Goal: Information Seeking & Learning: Find contact information

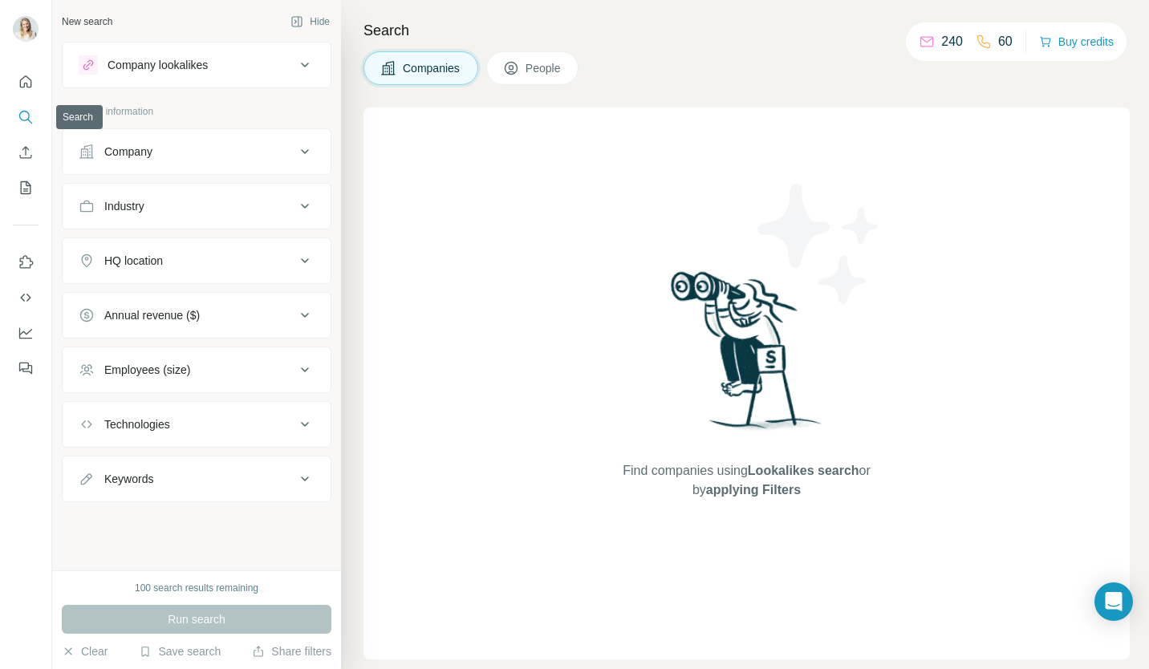
click at [19, 108] on button "Search" at bounding box center [26, 117] width 26 height 29
click at [550, 67] on span "People" at bounding box center [543, 68] width 37 height 16
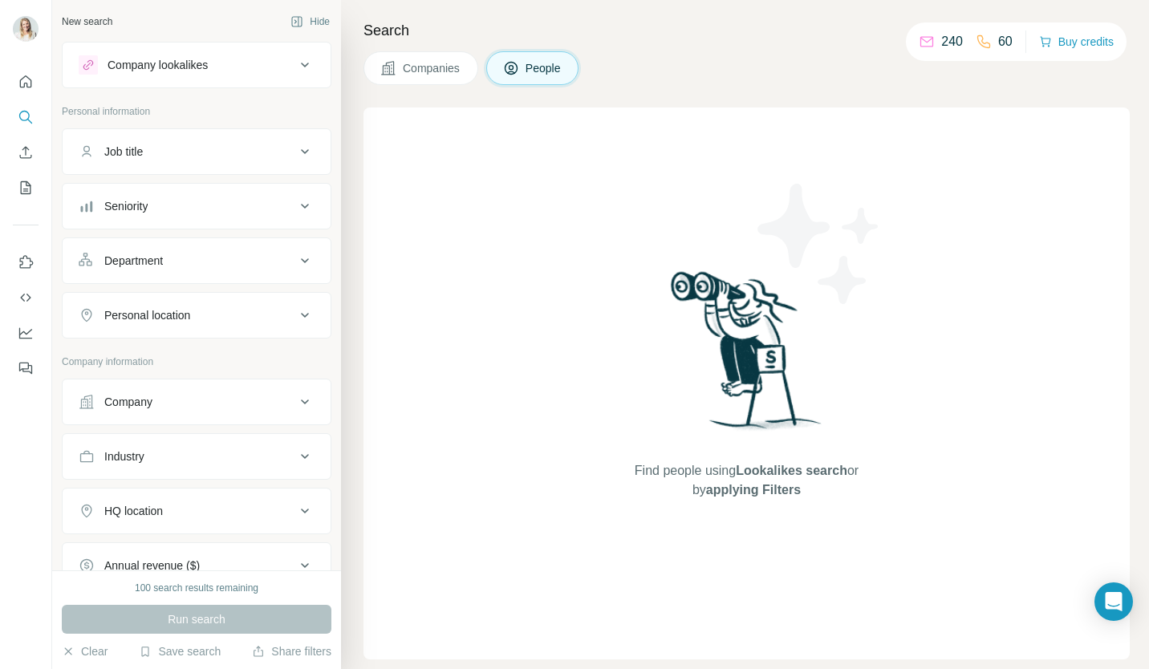
click at [298, 154] on icon at bounding box center [304, 151] width 19 height 19
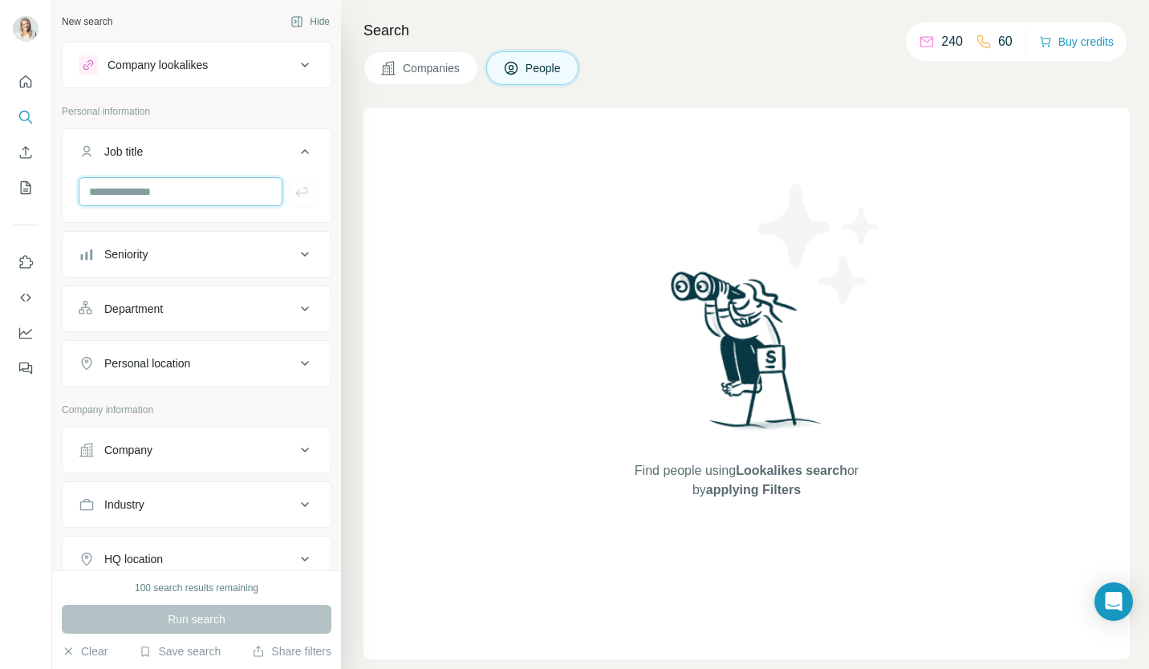
click at [197, 192] on input "text" at bounding box center [181, 191] width 204 height 29
click at [502, 192] on div "Find people using Lookalikes search or by applying Filters" at bounding box center [746, 384] width 766 height 552
click at [295, 302] on icon at bounding box center [304, 308] width 19 height 19
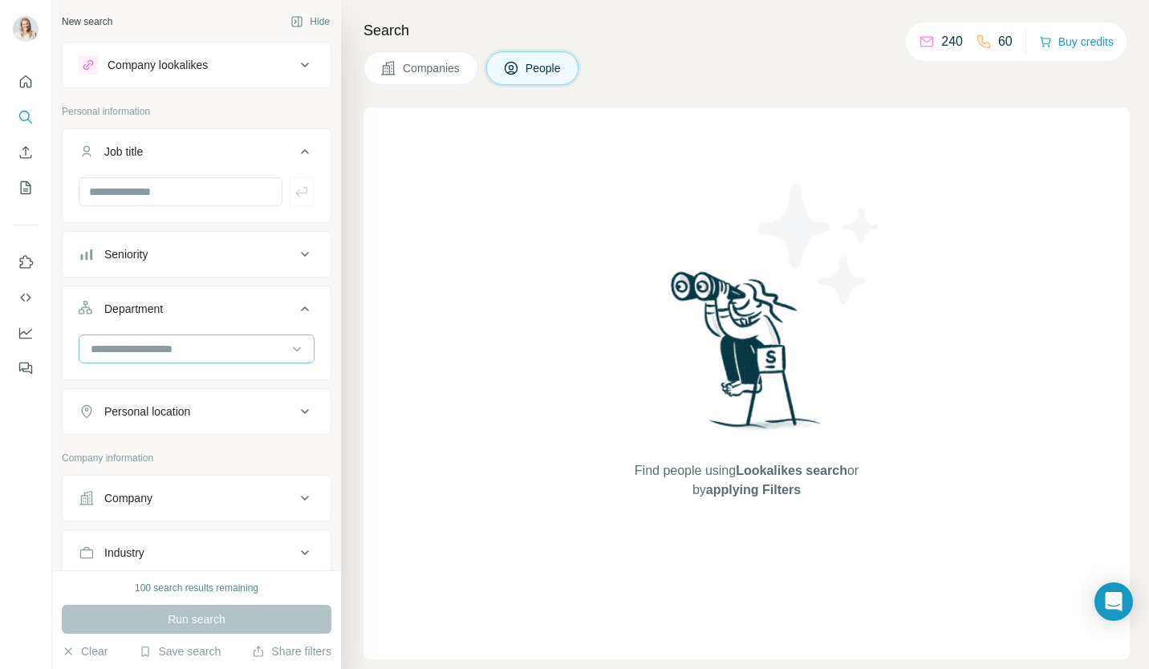
click at [226, 337] on div at bounding box center [188, 348] width 198 height 27
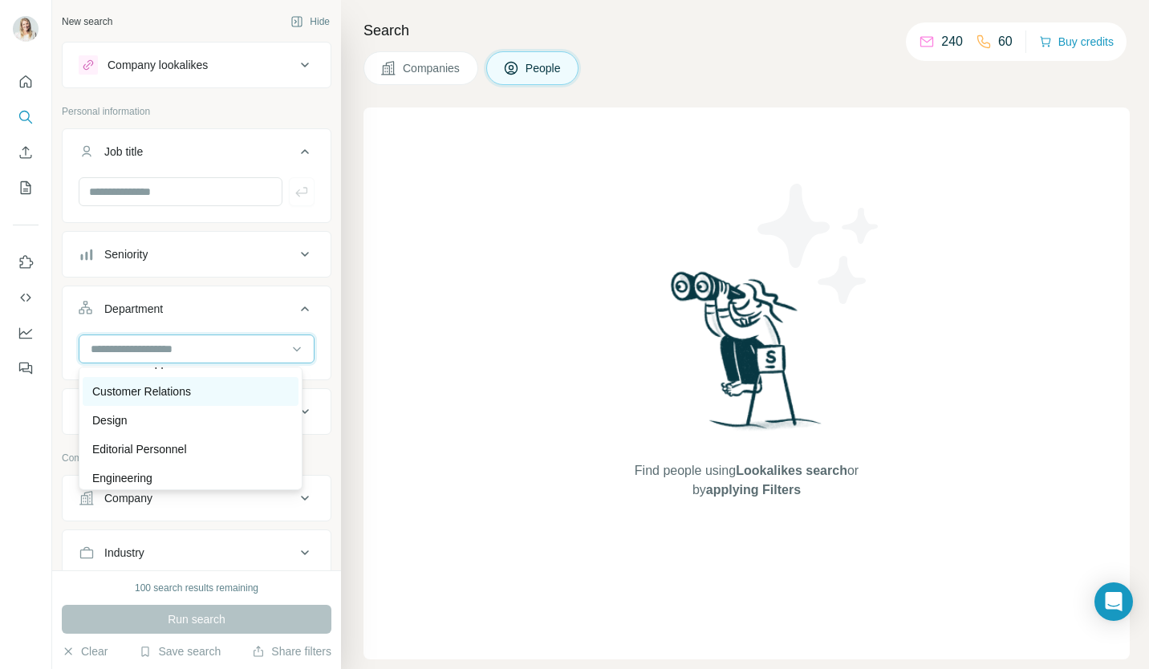
scroll to position [160, 0]
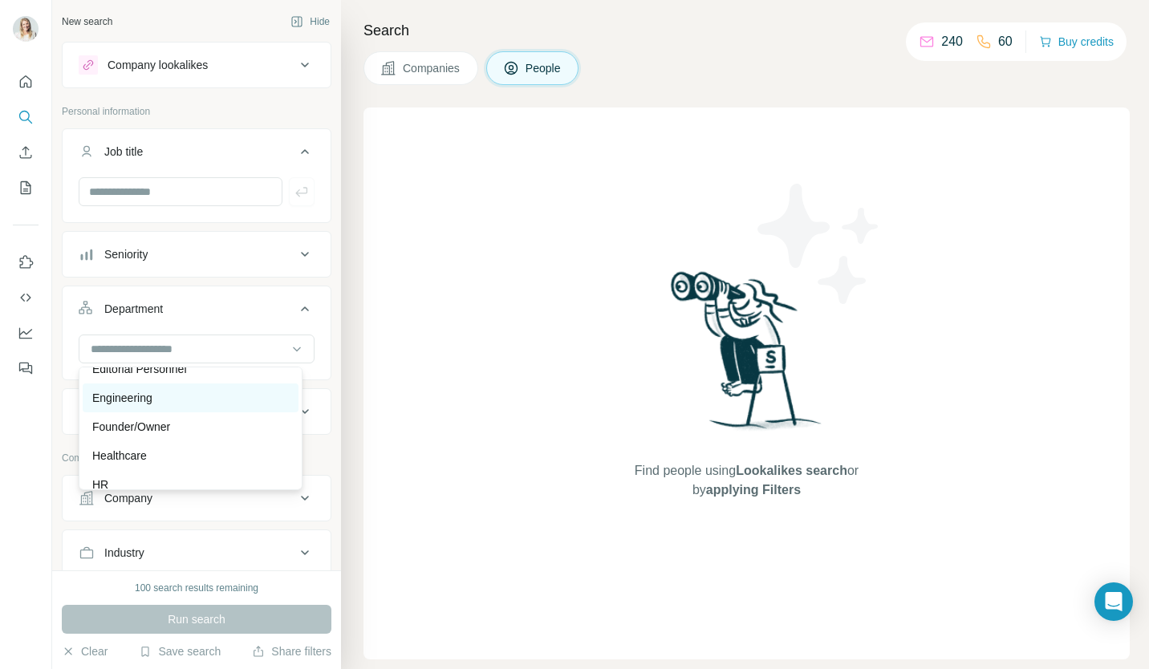
click at [193, 396] on div "Engineering" at bounding box center [190, 398] width 197 height 16
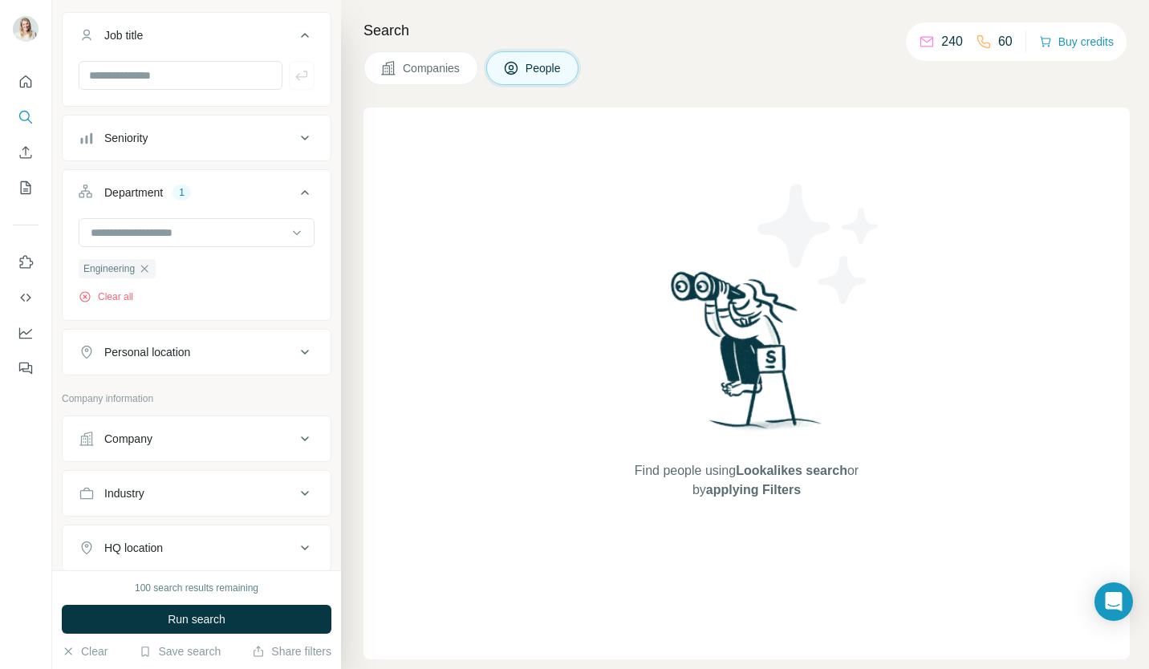
scroll to position [160, 0]
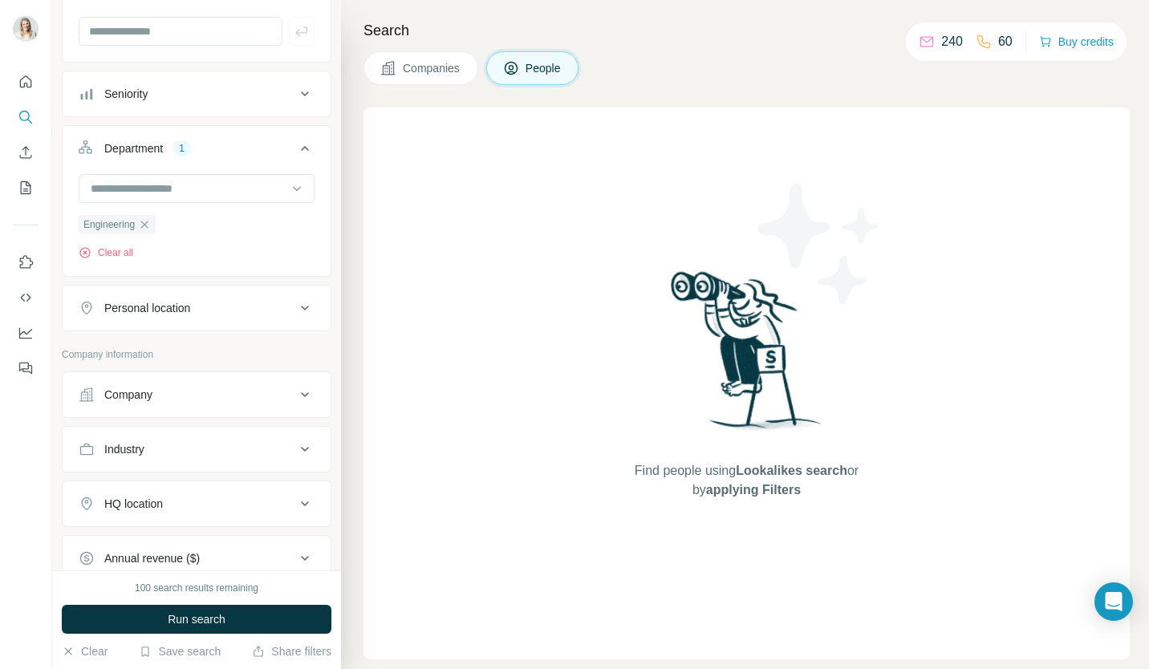
click at [245, 314] on div "Personal location" at bounding box center [187, 308] width 217 height 16
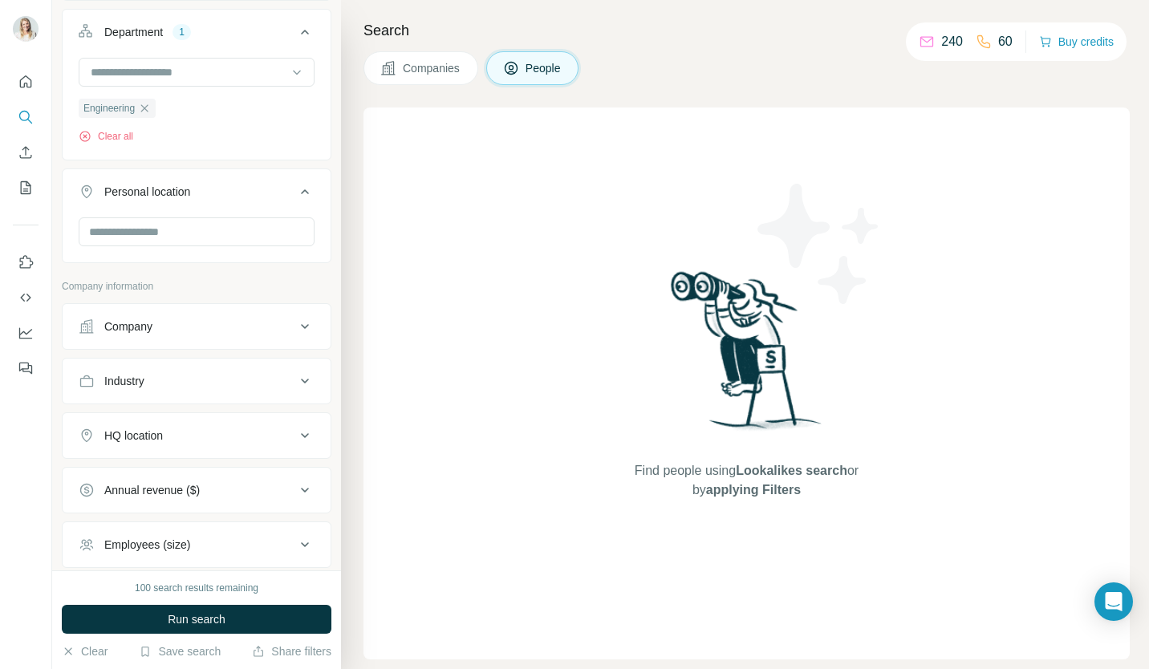
scroll to position [321, 0]
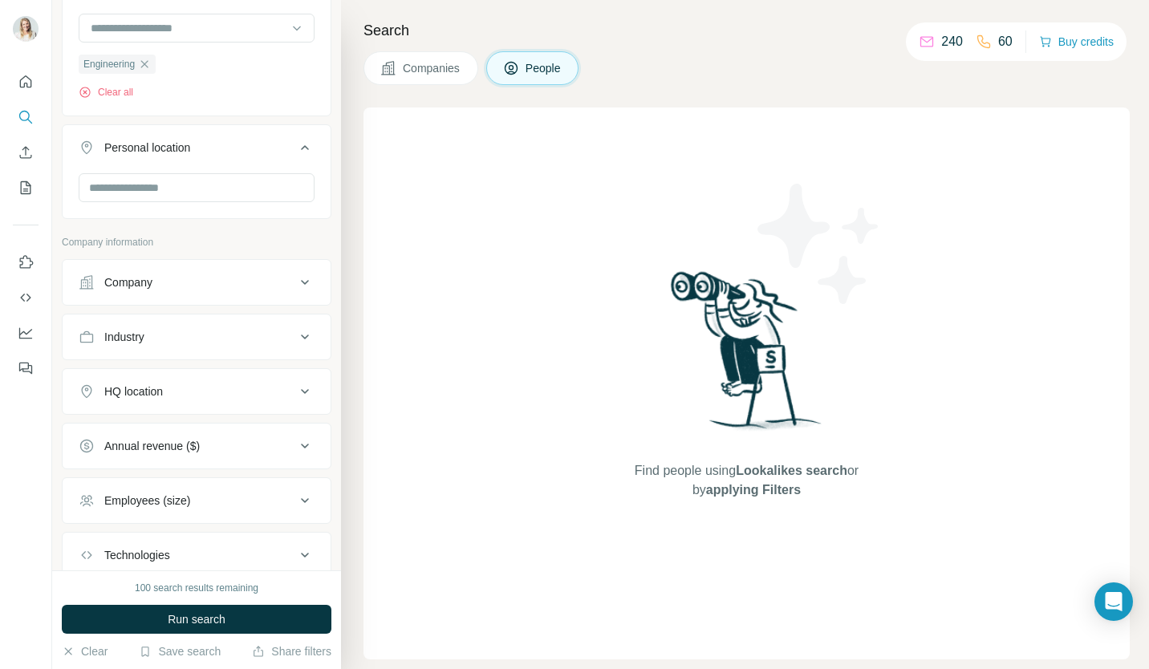
click at [295, 282] on icon at bounding box center [304, 282] width 19 height 19
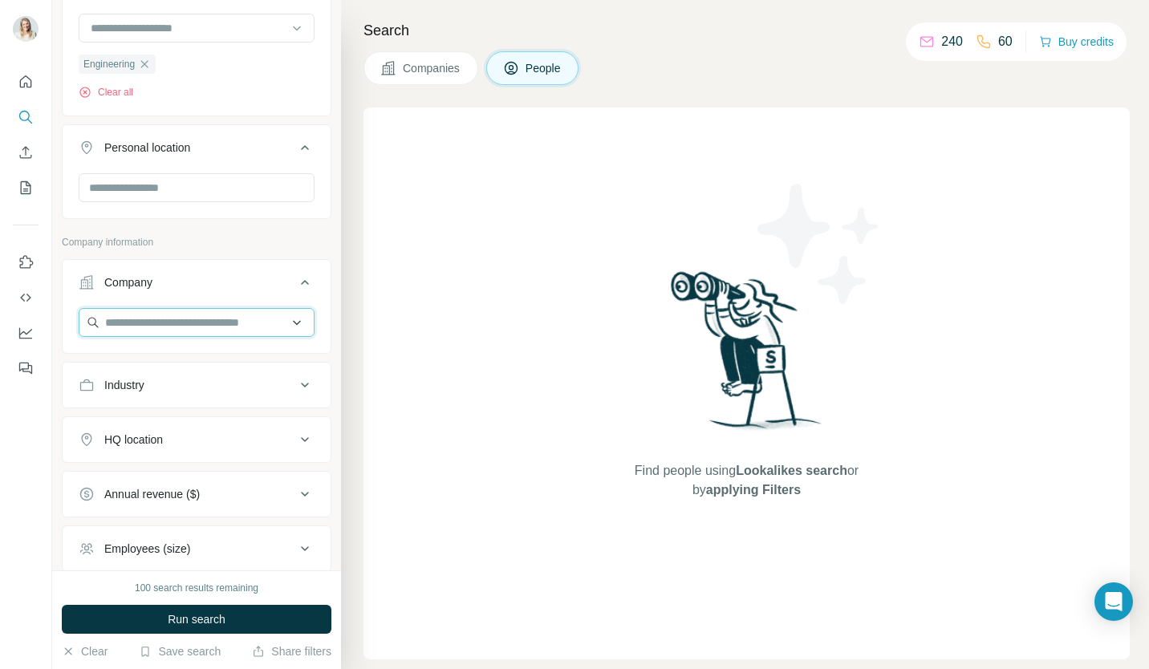
click at [243, 319] on input "text" at bounding box center [197, 322] width 236 height 29
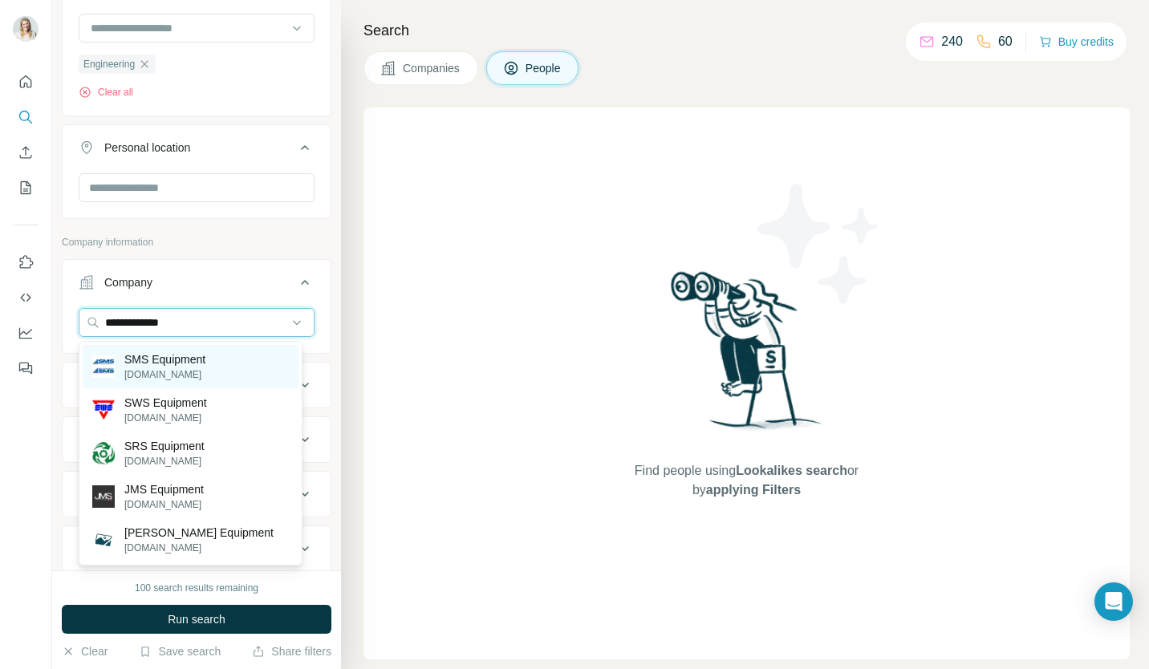
type input "**********"
click at [203, 357] on p "SMS Equipment" at bounding box center [164, 359] width 81 height 16
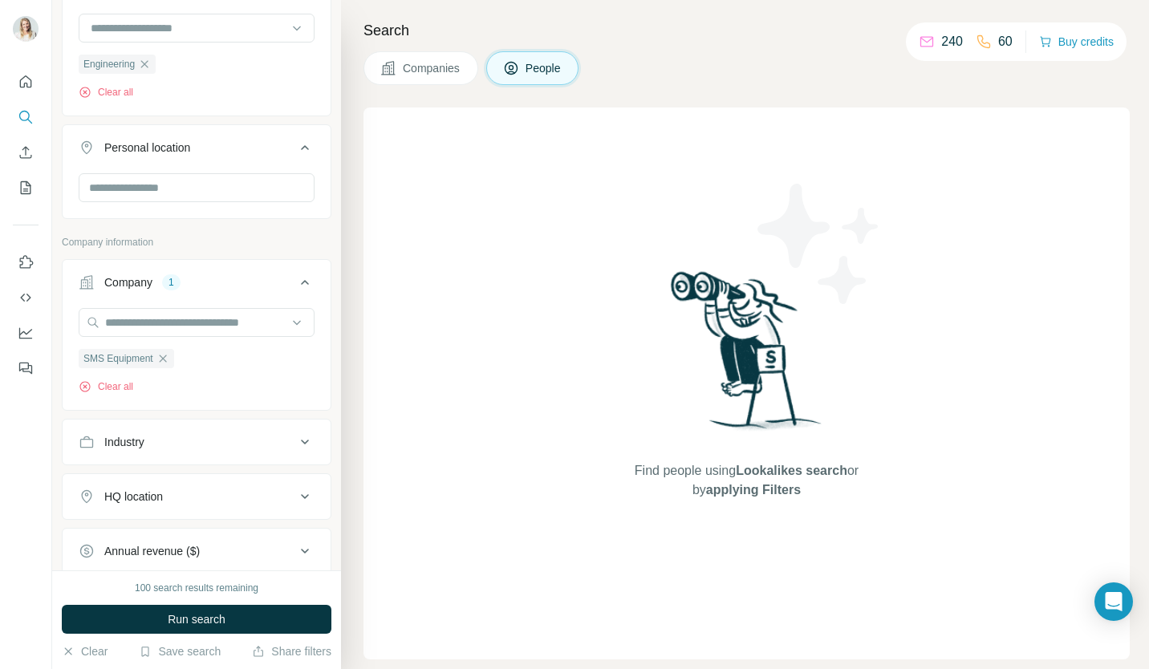
scroll to position [481, 0]
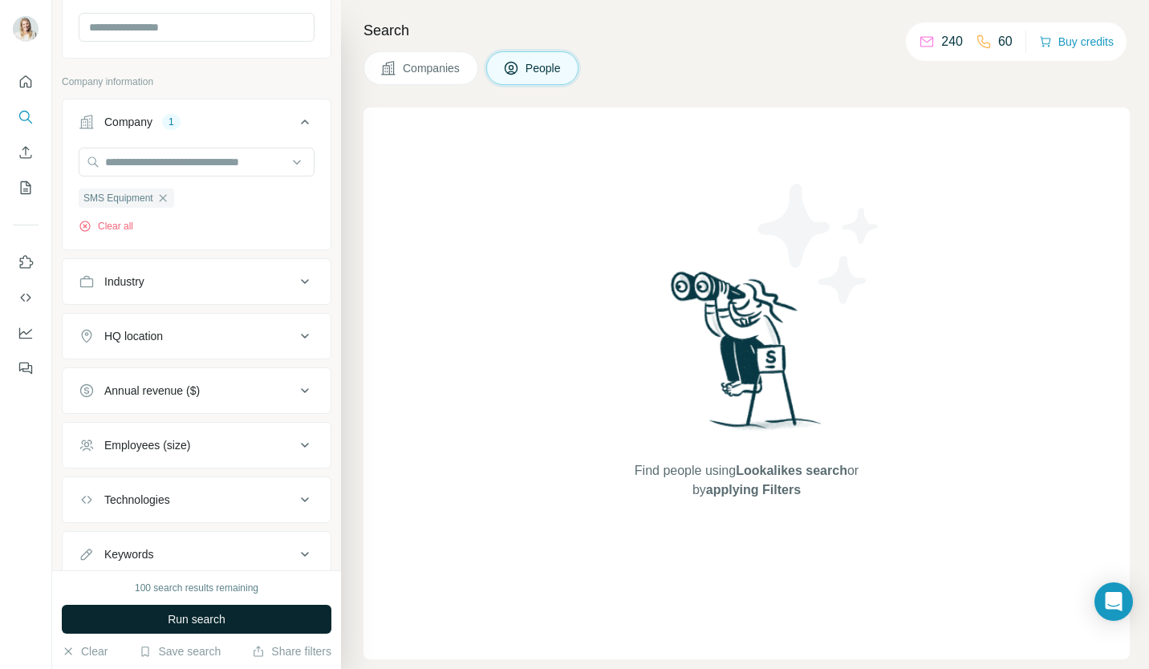
click at [235, 623] on button "Run search" at bounding box center [197, 619] width 270 height 29
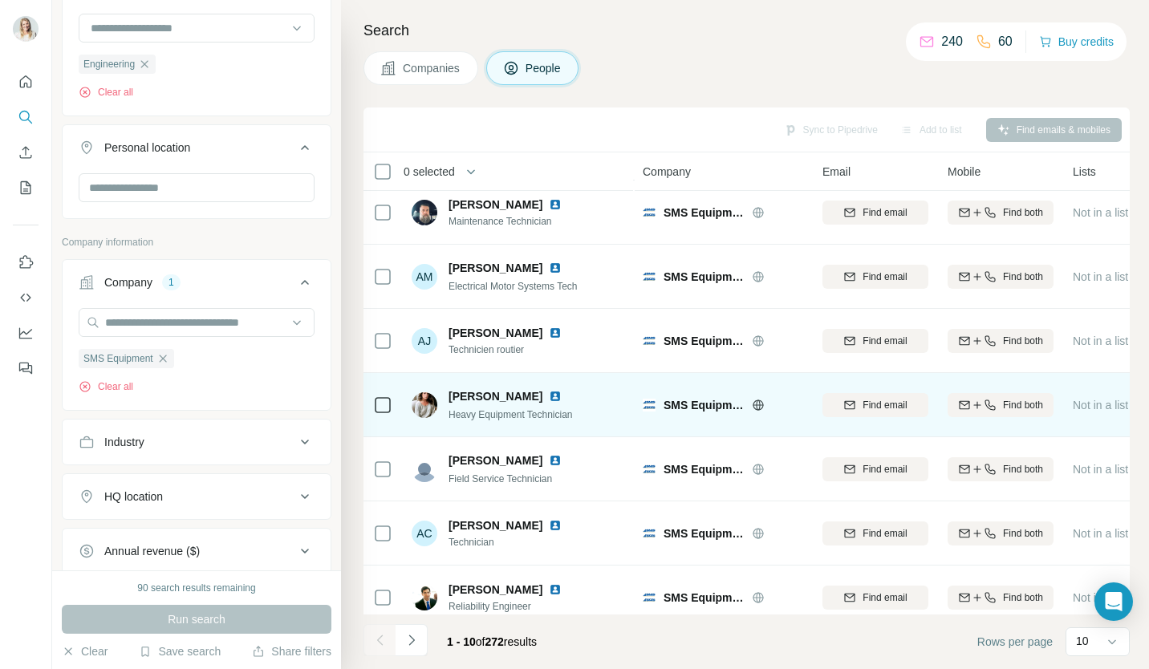
scroll to position [226, 0]
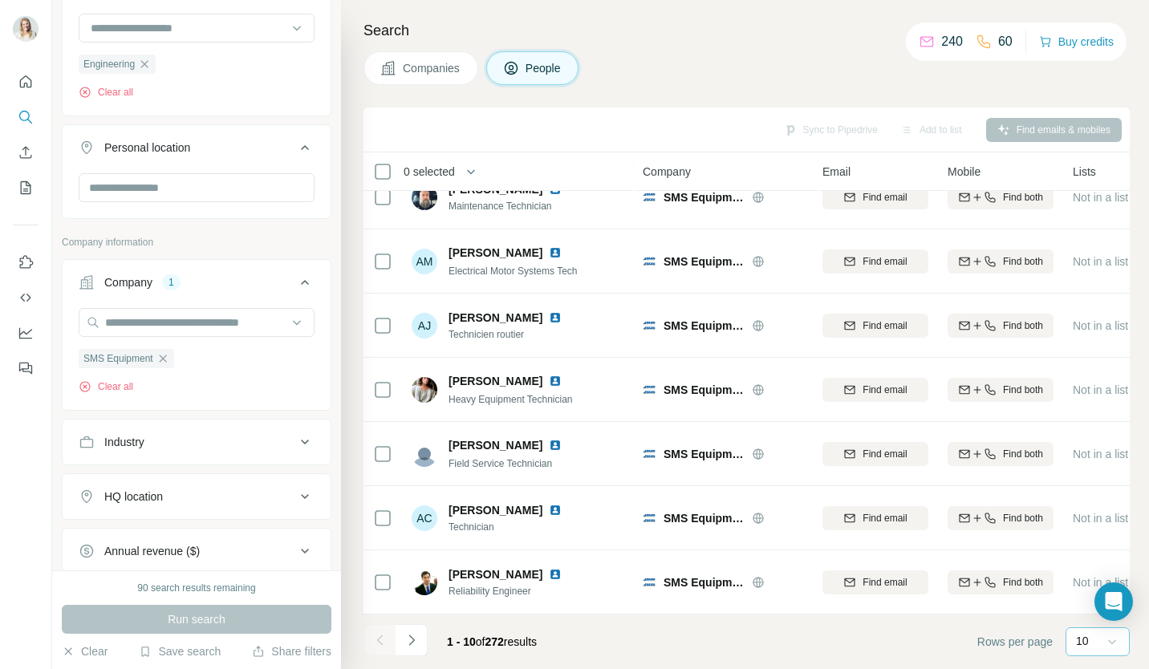
click at [1115, 646] on icon at bounding box center [1112, 642] width 16 height 16
click at [1086, 520] on p "60" at bounding box center [1085, 519] width 13 height 16
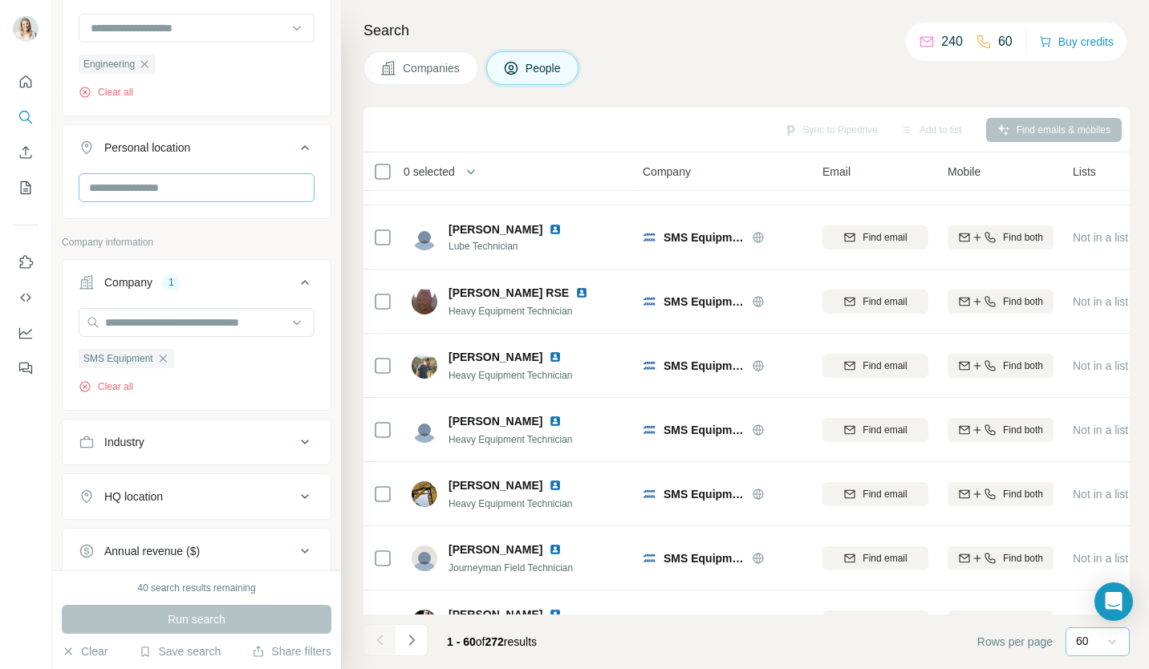
scroll to position [160, 0]
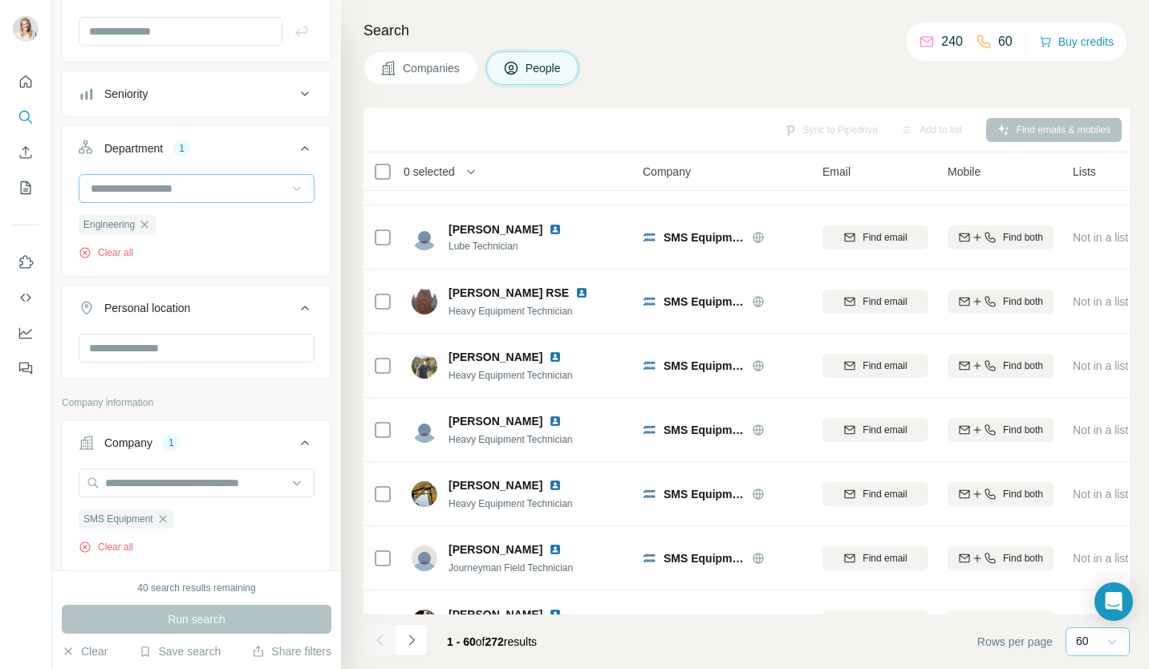
click at [289, 186] on icon at bounding box center [297, 189] width 16 height 16
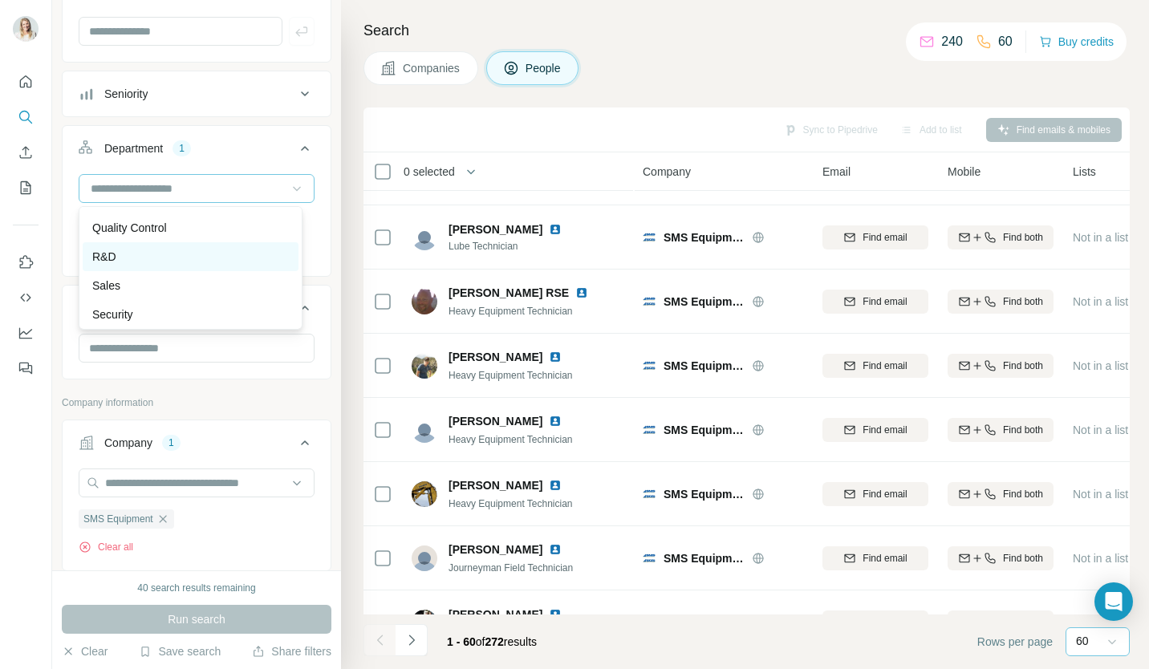
click at [145, 260] on div "R&D" at bounding box center [190, 257] width 197 height 16
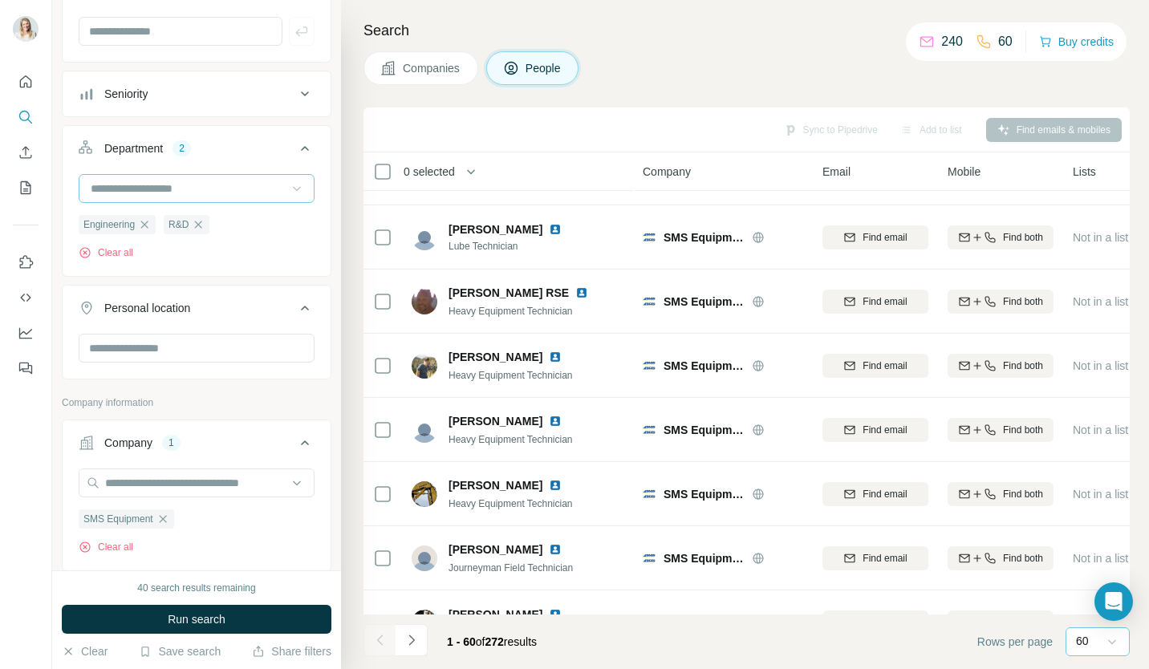
click at [290, 188] on icon at bounding box center [297, 189] width 16 height 16
click at [254, 152] on div "Department 2" at bounding box center [187, 148] width 217 height 16
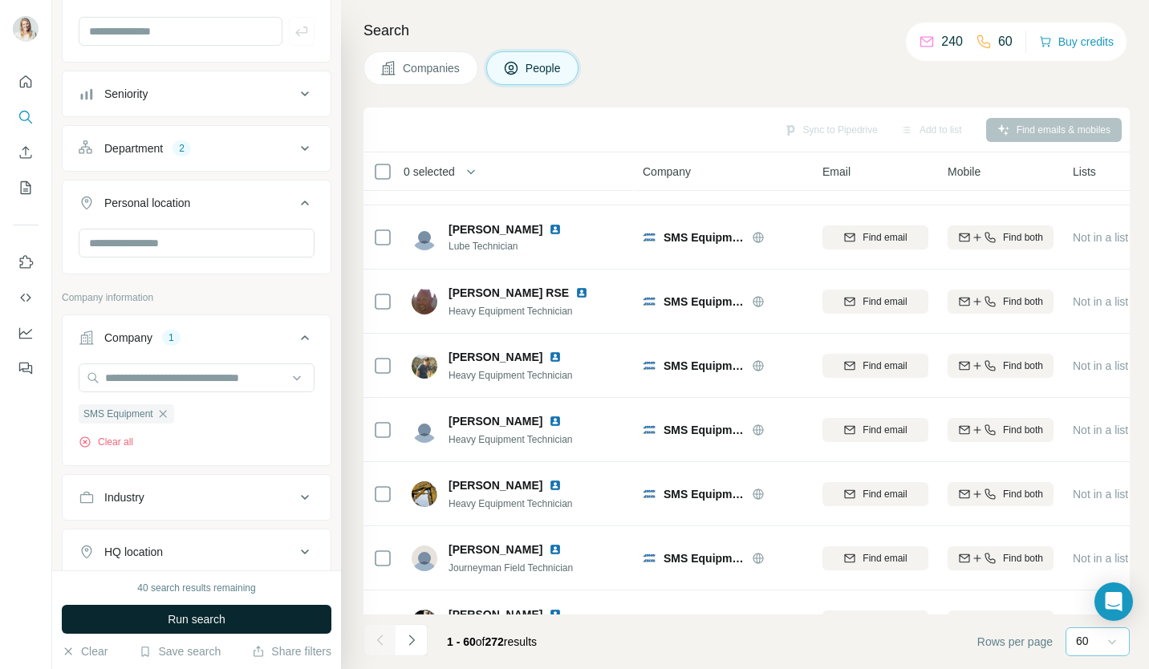
click at [215, 624] on span "Run search" at bounding box center [197, 619] width 58 height 16
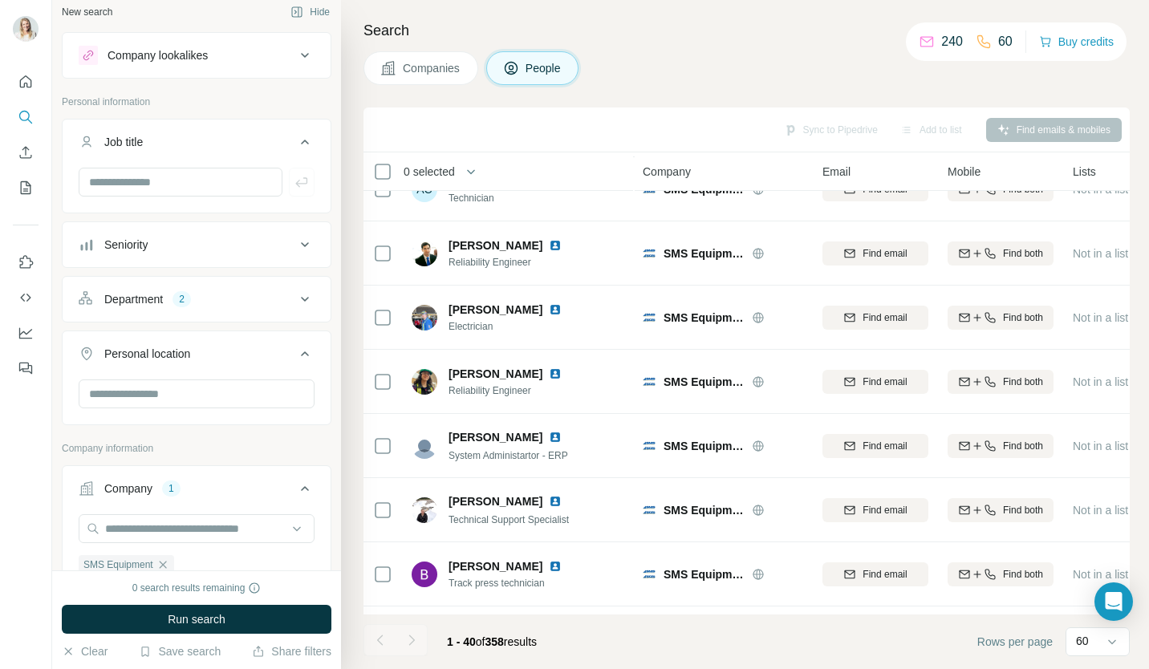
scroll to position [0, 0]
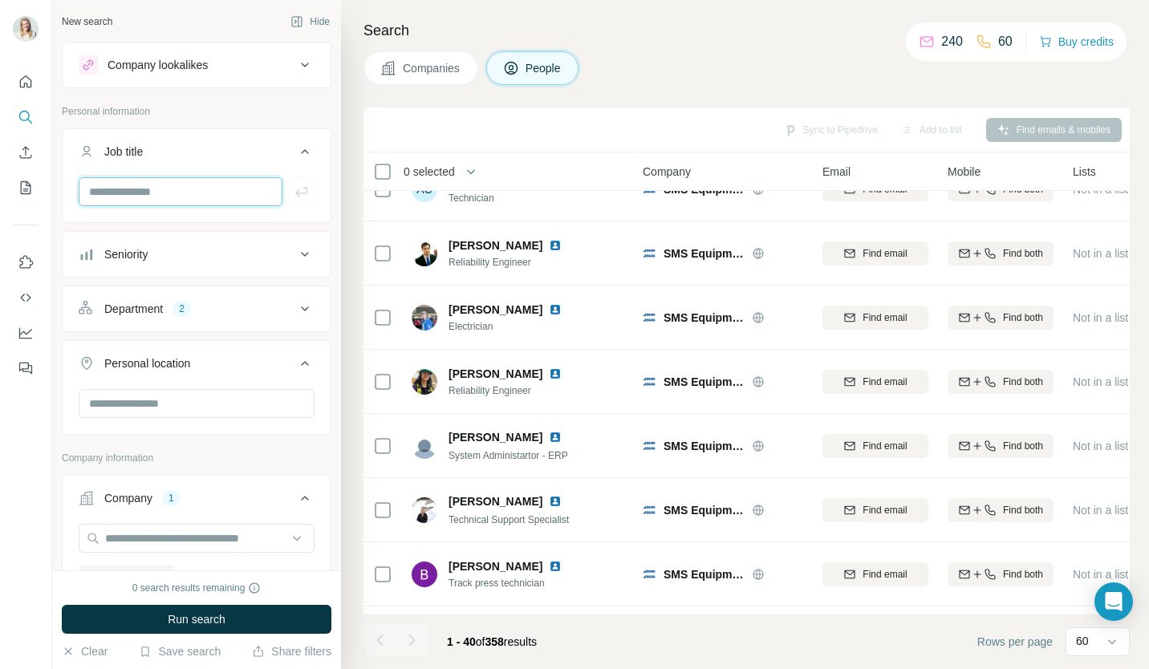
click at [172, 188] on input "text" at bounding box center [181, 191] width 204 height 29
click at [295, 307] on icon at bounding box center [304, 308] width 19 height 19
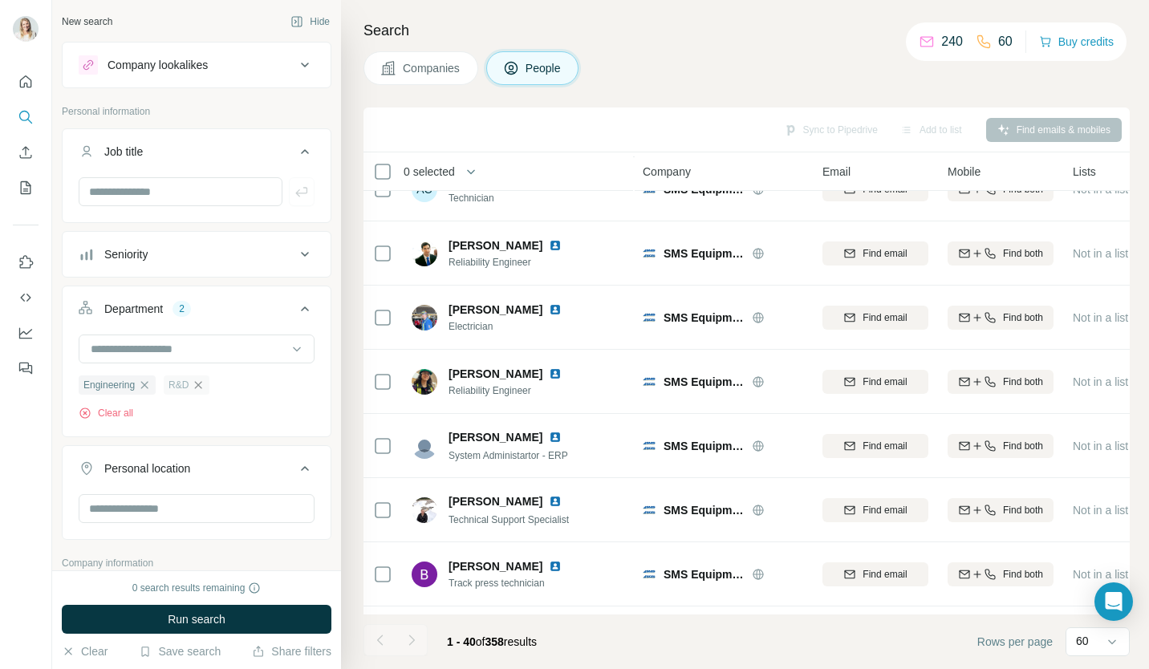
click at [203, 385] on icon "button" at bounding box center [198, 385] width 13 height 13
click at [143, 384] on icon "button" at bounding box center [144, 385] width 13 height 13
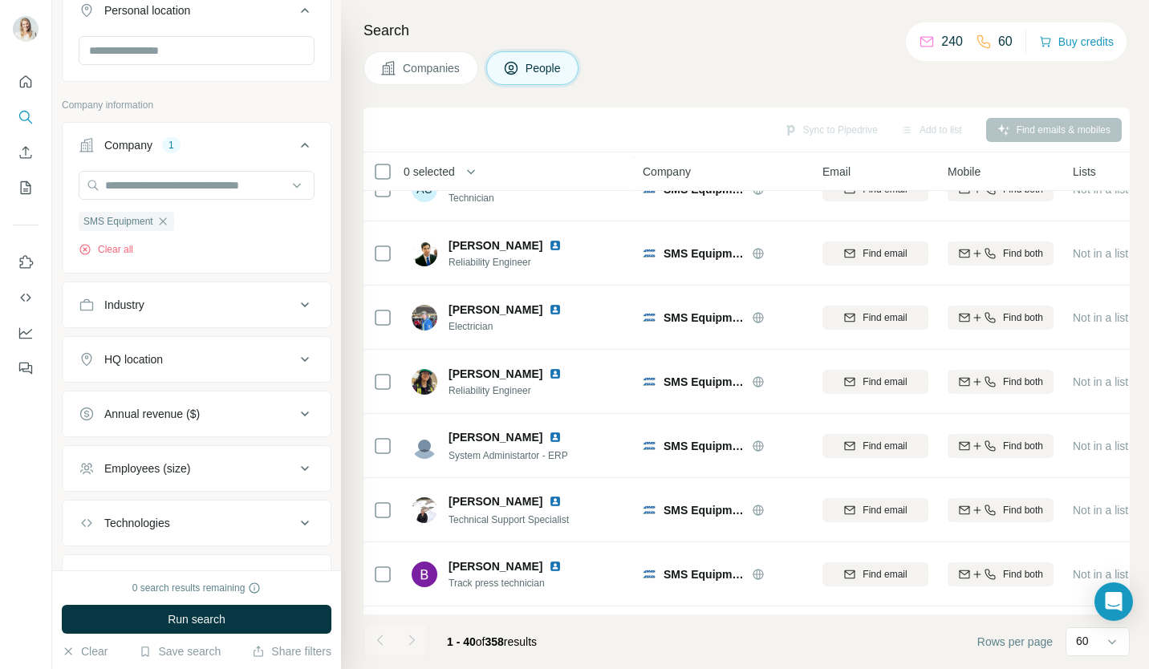
scroll to position [477, 0]
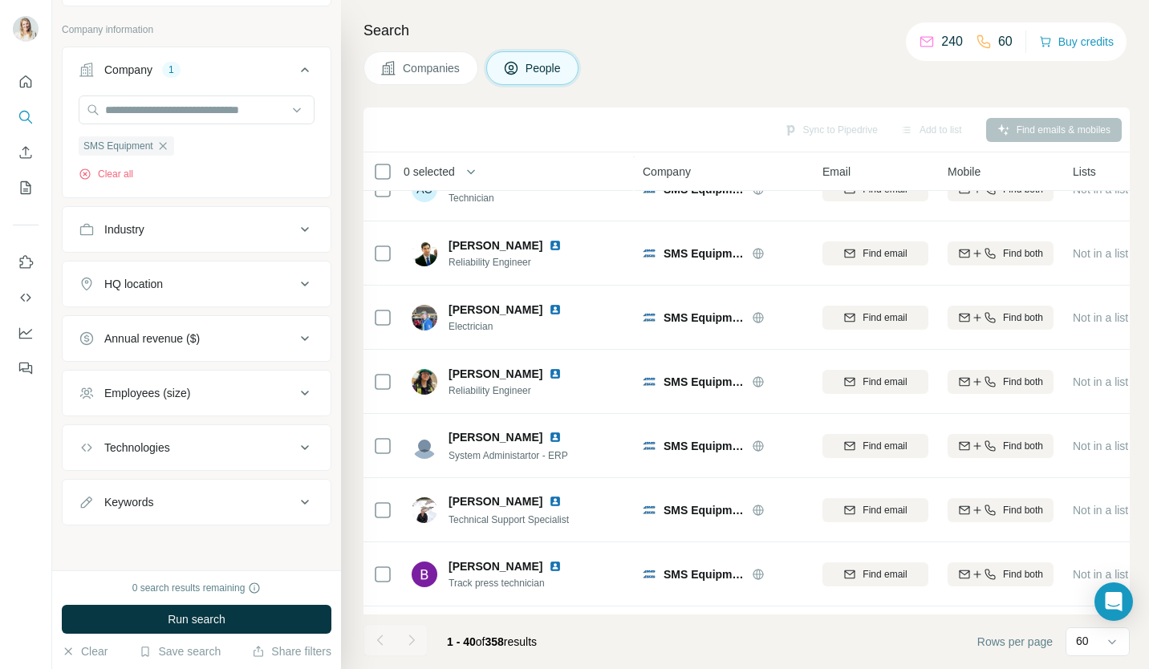
click at [295, 501] on icon at bounding box center [304, 502] width 19 height 19
click at [177, 534] on input "text" at bounding box center [181, 542] width 204 height 29
type input "**********"
click at [221, 615] on span "Run search" at bounding box center [197, 619] width 58 height 16
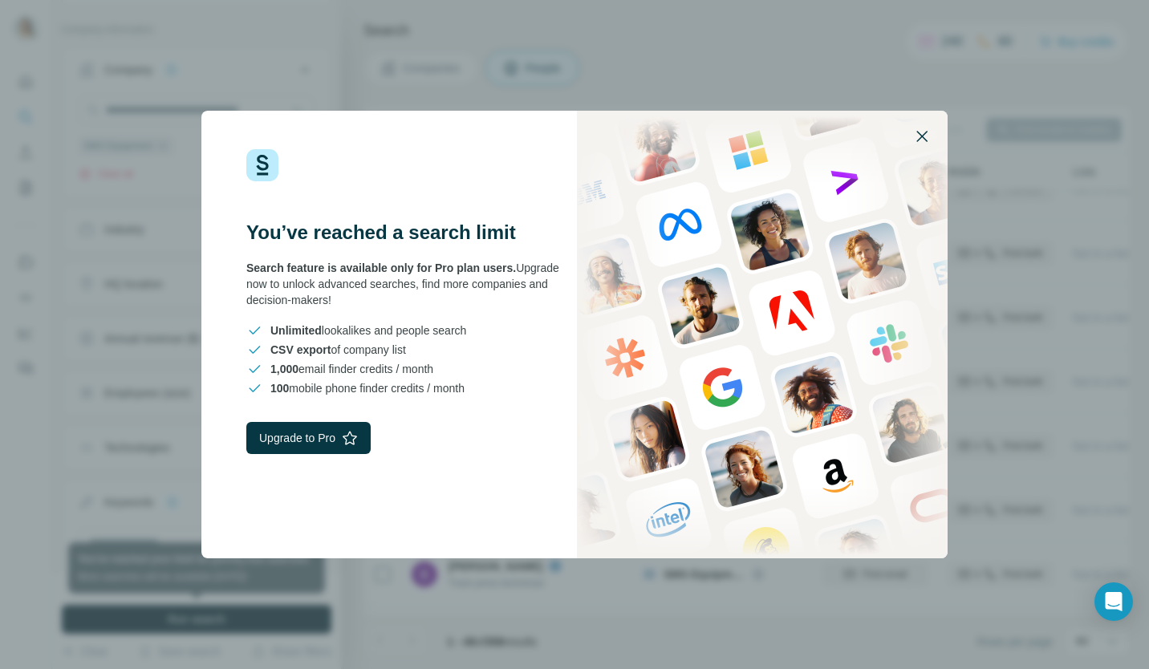
click at [920, 137] on icon "button" at bounding box center [921, 136] width 11 height 11
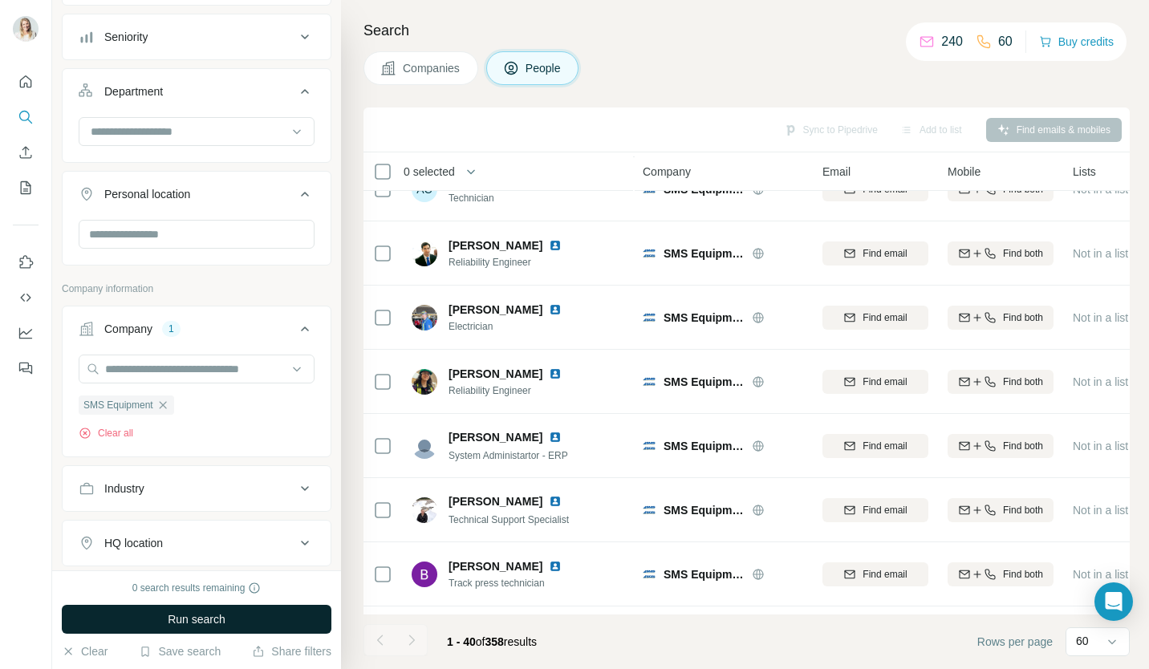
scroll to position [156, 0]
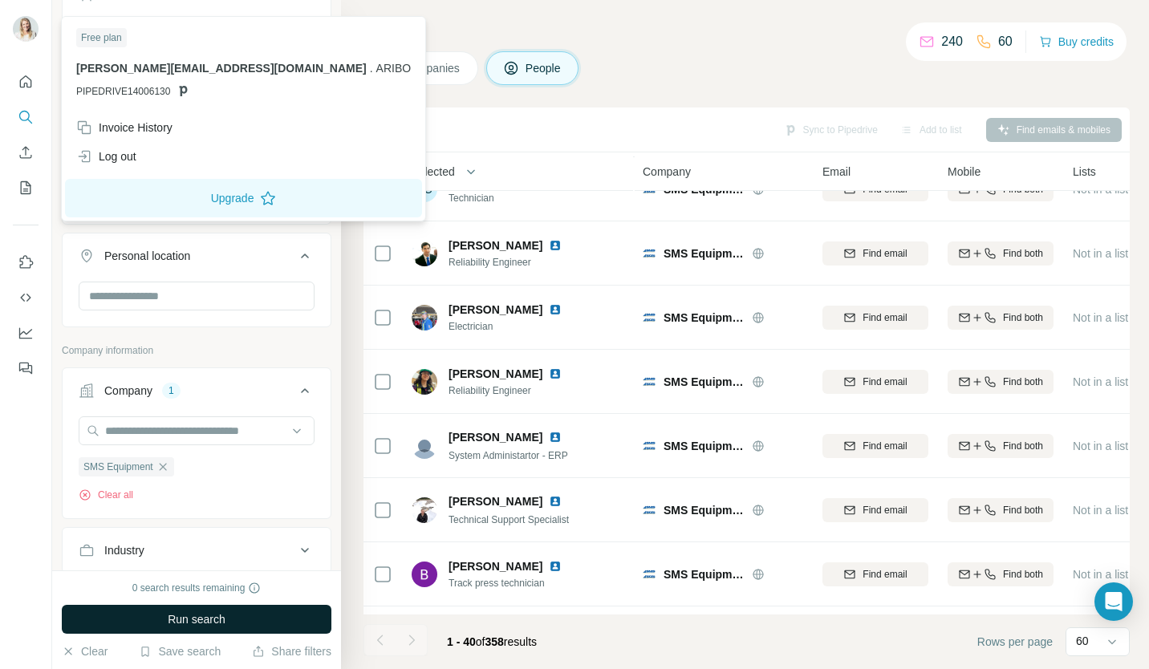
click at [24, 33] on img at bounding box center [26, 29] width 26 height 26
click at [27, 83] on icon "Quick start" at bounding box center [26, 82] width 16 height 16
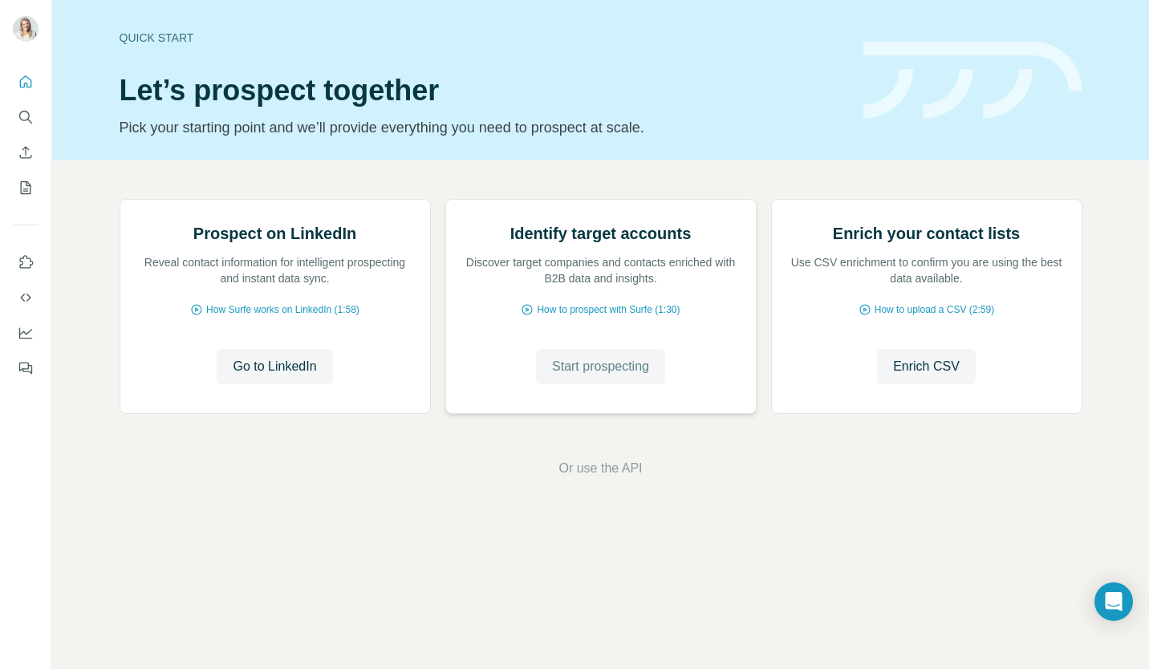
scroll to position [21, 0]
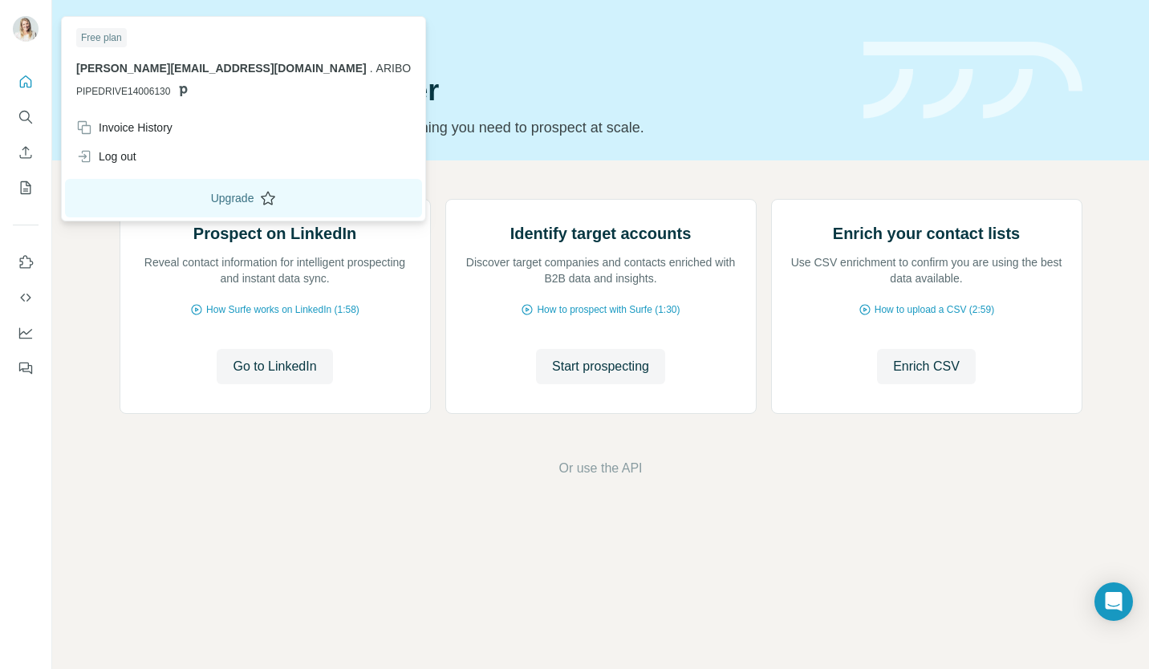
click at [168, 198] on button "Upgrade" at bounding box center [243, 198] width 357 height 39
